Goal: Download file/media

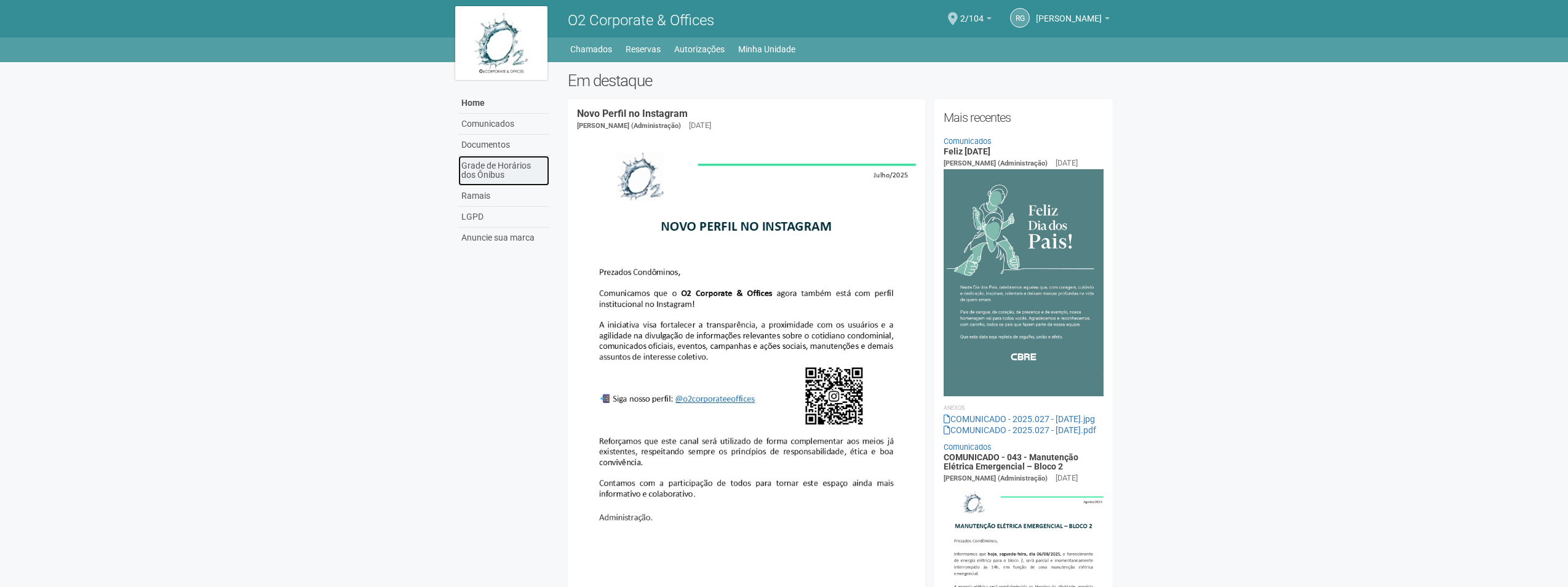
click at [500, 168] on link "Grade de Horários dos Ônibus" at bounding box center [504, 171] width 91 height 30
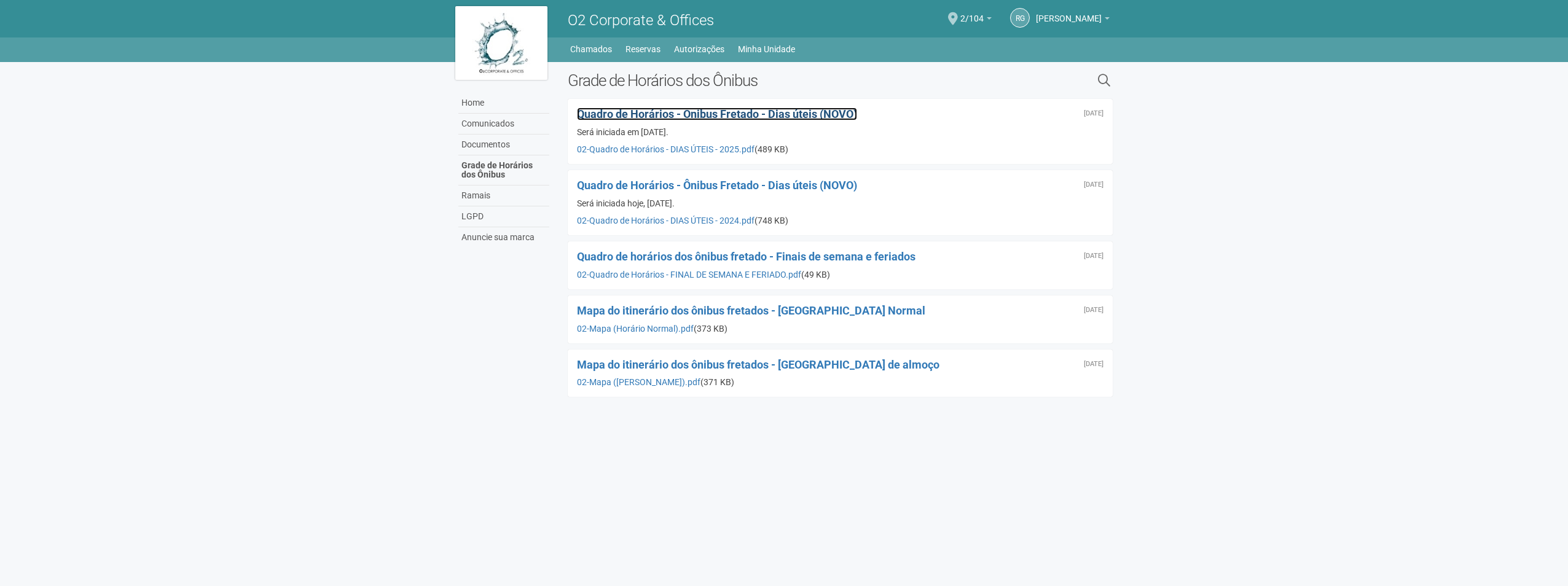
click at [747, 116] on span "Quadro de Horários - Ônibus Fretado - Dias úteis (NOVO)" at bounding box center [717, 113] width 280 height 13
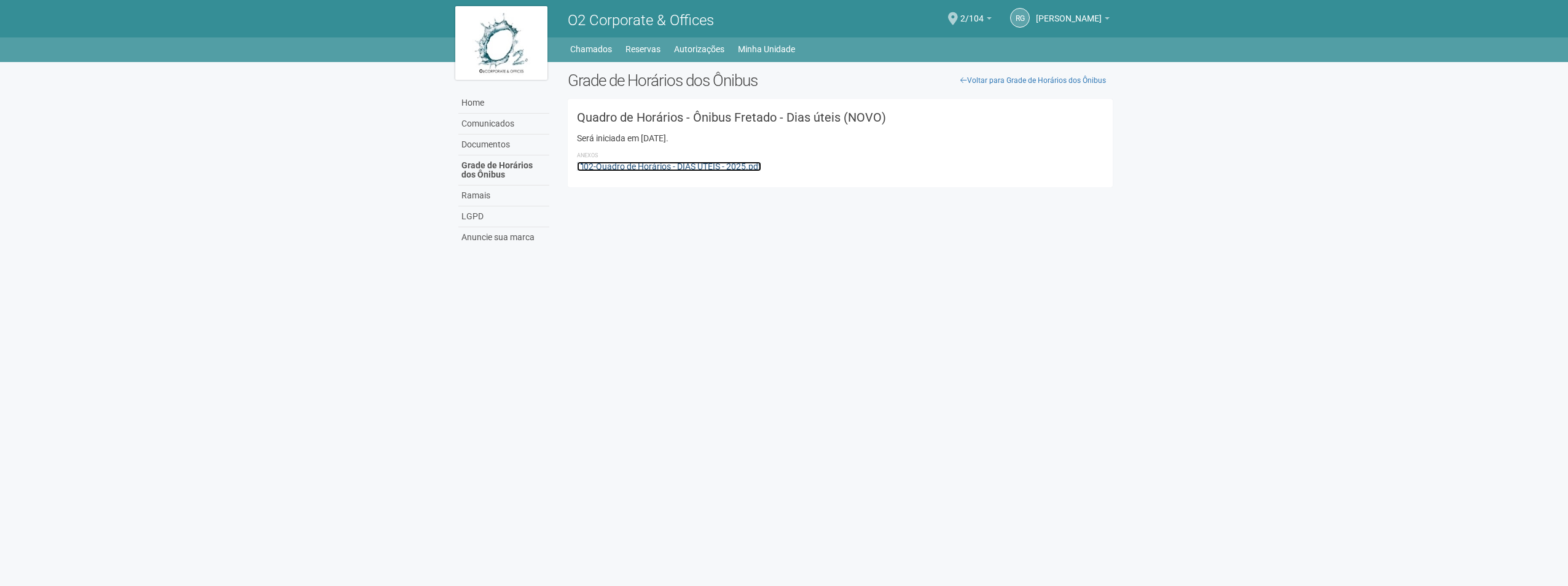
click at [704, 169] on link "02-Quadro de Horários - DIAS ÚTEIS - 2025.pdf" at bounding box center [669, 166] width 184 height 10
